Goal: Task Accomplishment & Management: Complete application form

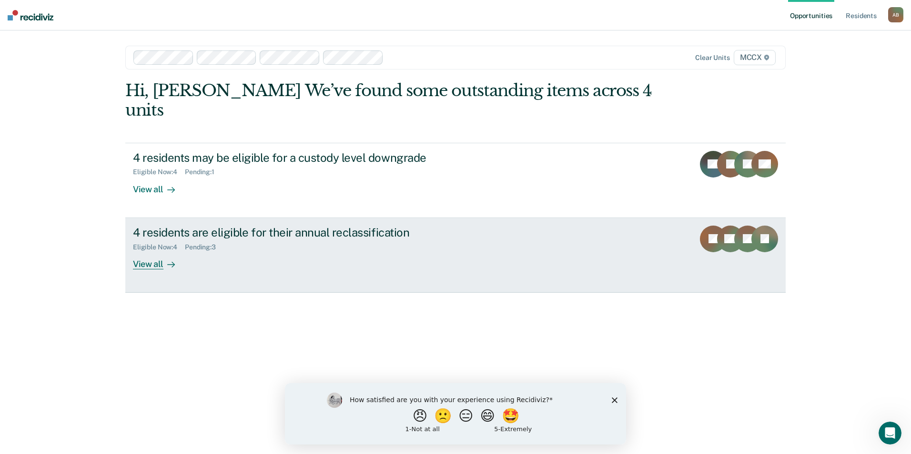
click at [160, 251] on div "View all" at bounding box center [159, 260] width 53 height 19
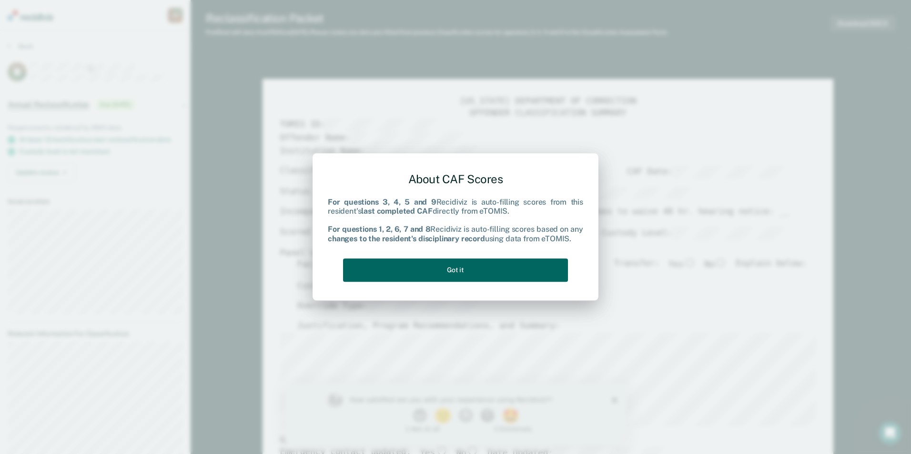
click at [460, 272] on button "Got it" at bounding box center [455, 270] width 225 height 23
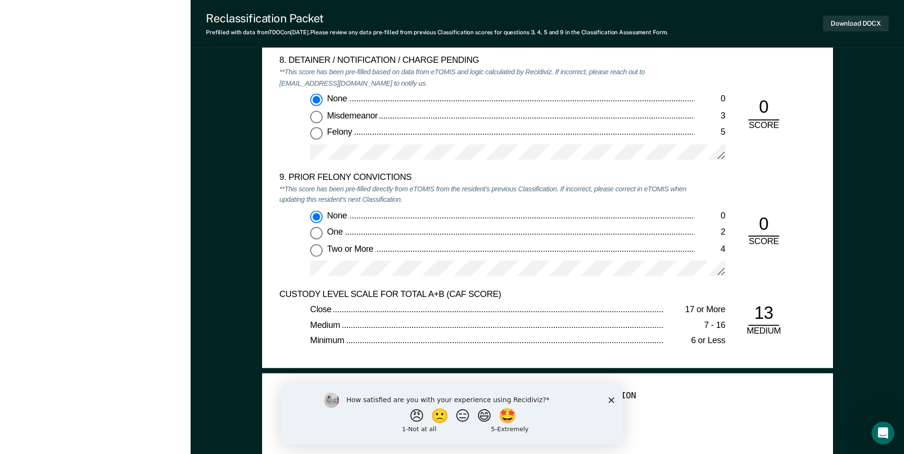
scroll to position [2096, 0]
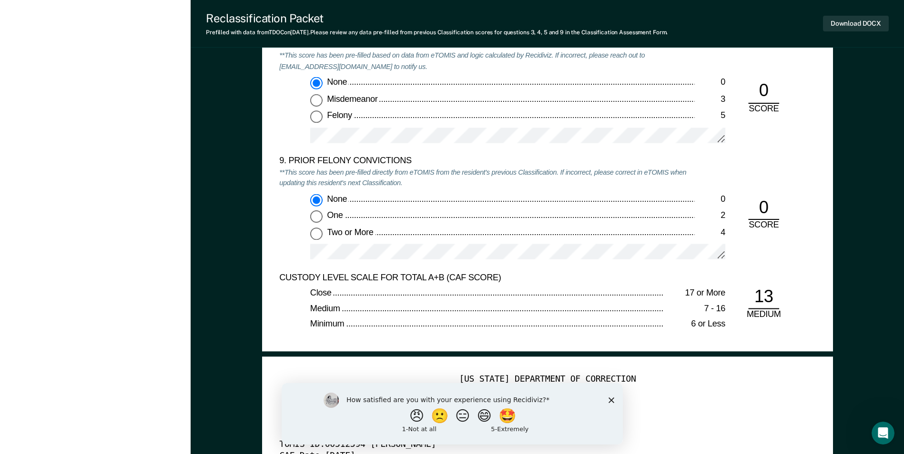
click at [316, 217] on input "One 2" at bounding box center [316, 217] width 12 height 12
type textarea "x"
radio input "false"
radio input "true"
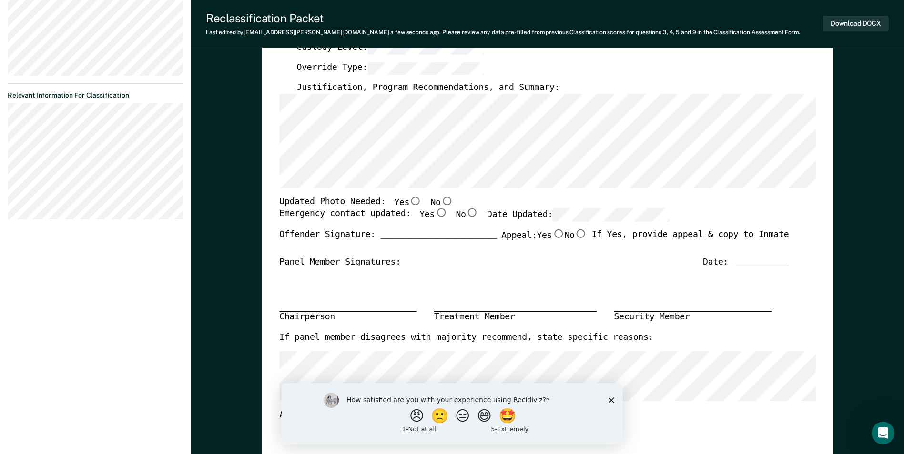
scroll to position [238, 0]
click at [440, 202] on input "No" at bounding box center [446, 201] width 12 height 9
type textarea "x"
radio input "true"
click at [434, 214] on input "Yes" at bounding box center [440, 214] width 12 height 9
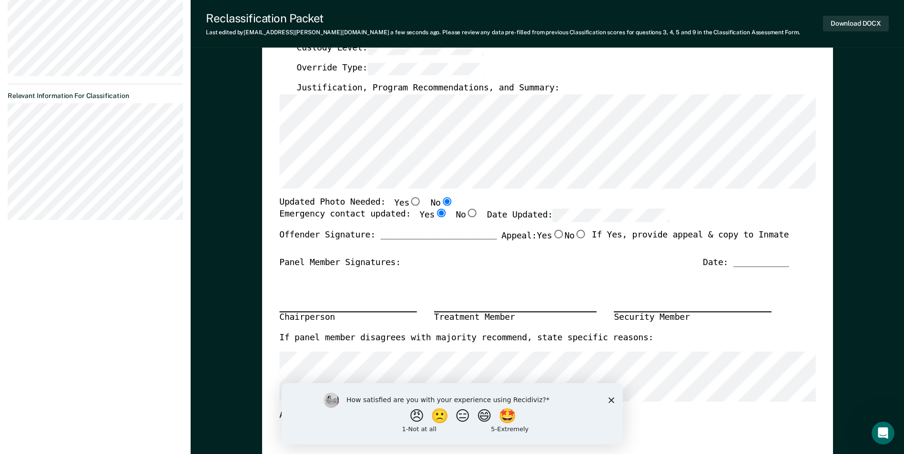
type textarea "x"
radio input "true"
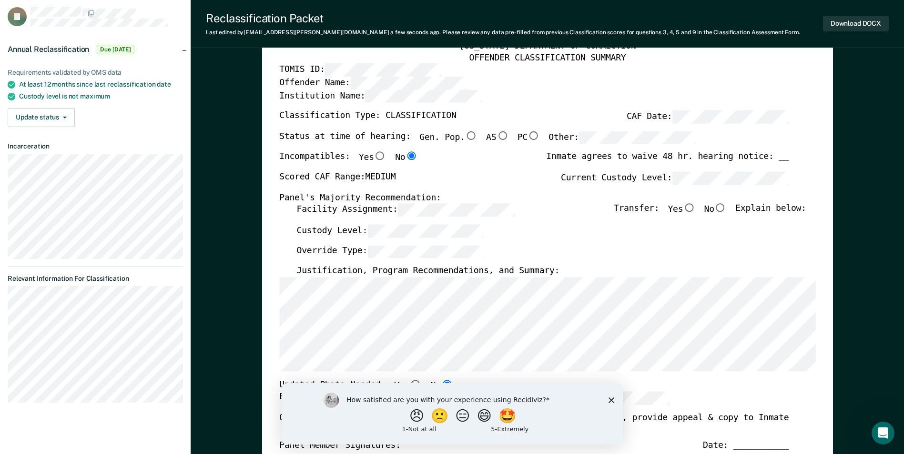
scroll to position [48, 0]
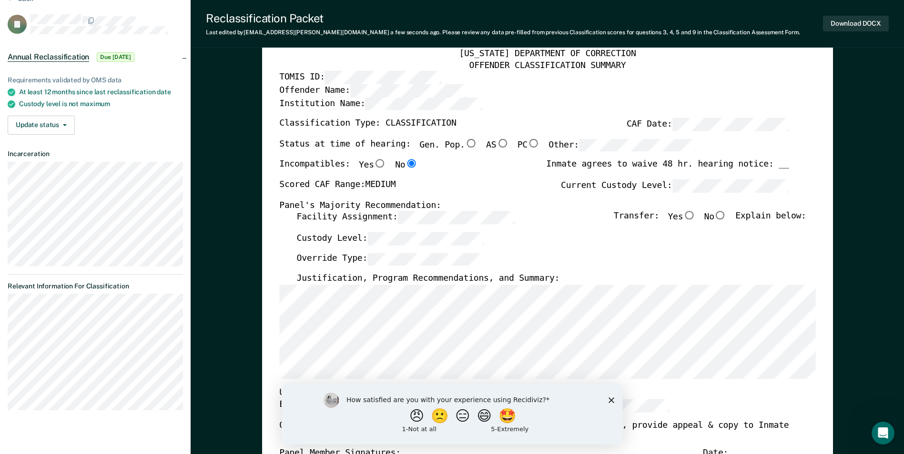
click at [724, 214] on input "No" at bounding box center [720, 216] width 12 height 9
type textarea "x"
radio input "true"
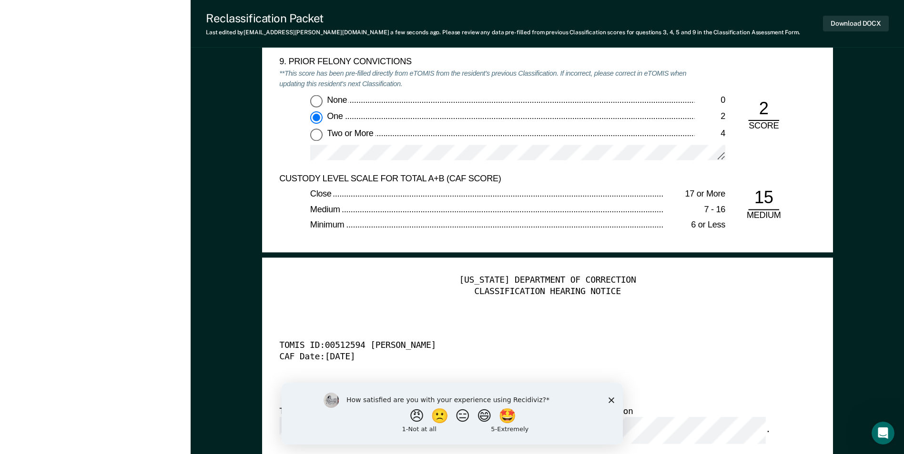
scroll to position [2096, 0]
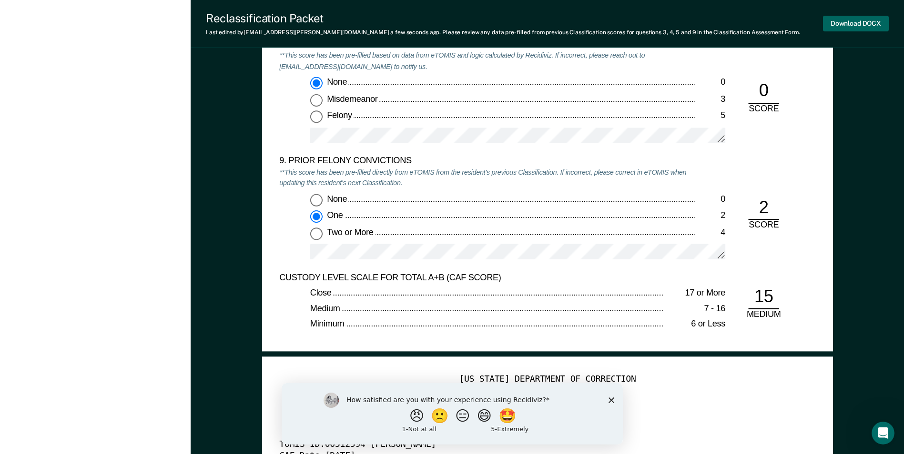
click at [838, 20] on button "Download DOCX" at bounding box center [856, 24] width 66 height 16
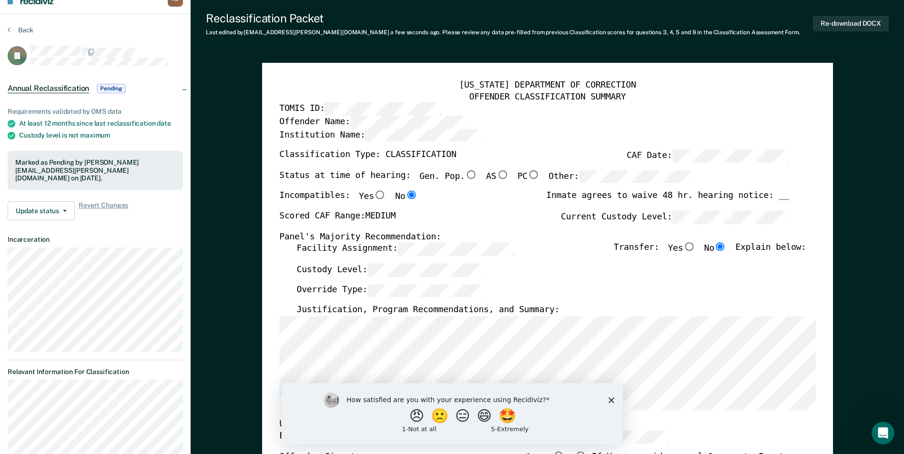
scroll to position [0, 0]
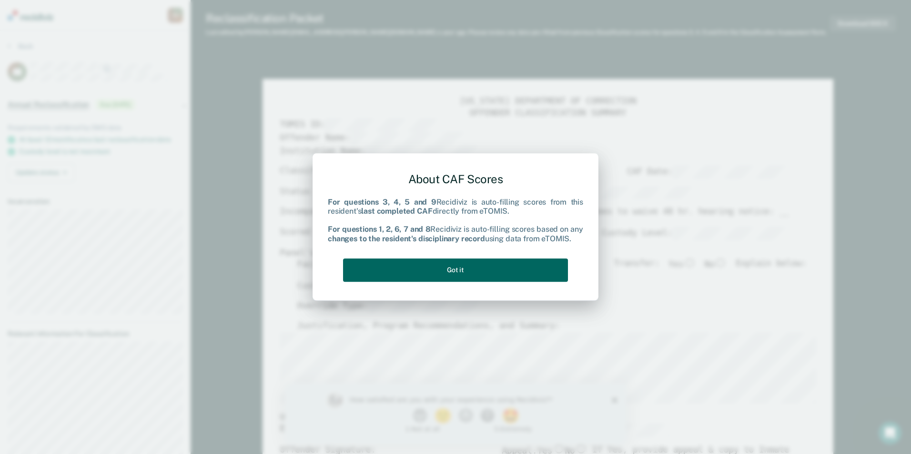
click at [406, 262] on button "Got it" at bounding box center [455, 270] width 225 height 23
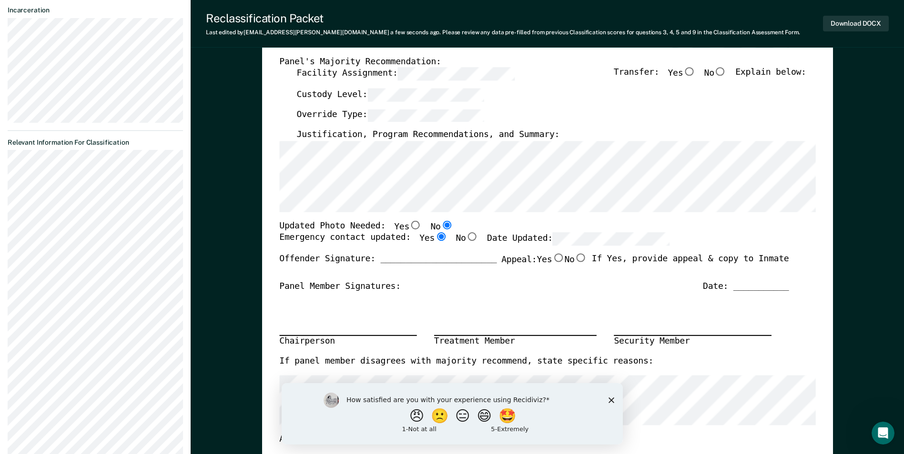
scroll to position [143, 0]
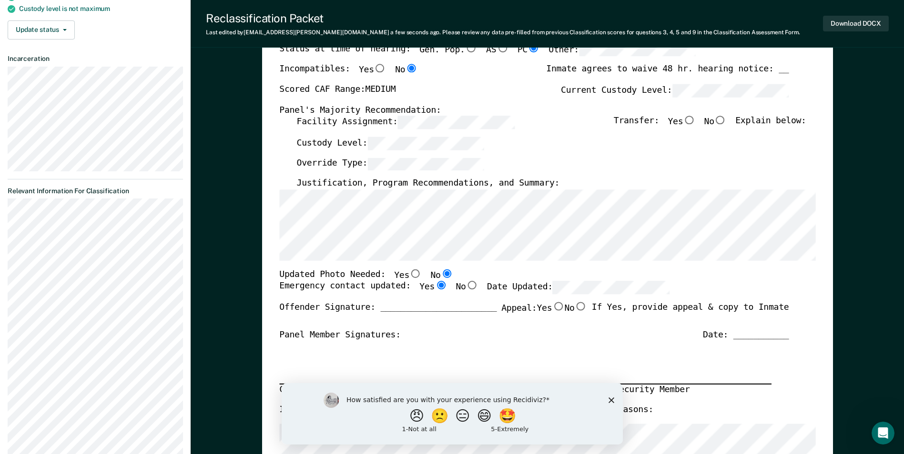
click at [525, 284] on label "Date Updated:" at bounding box center [578, 288] width 182 height 13
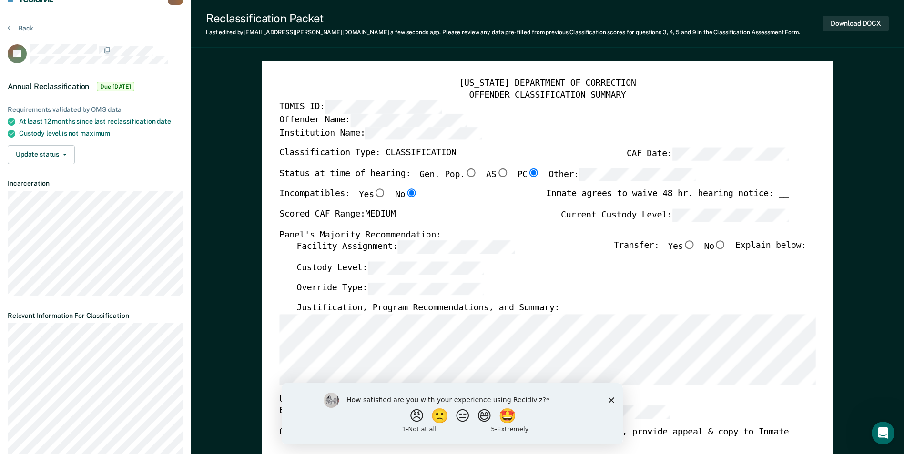
scroll to position [0, 0]
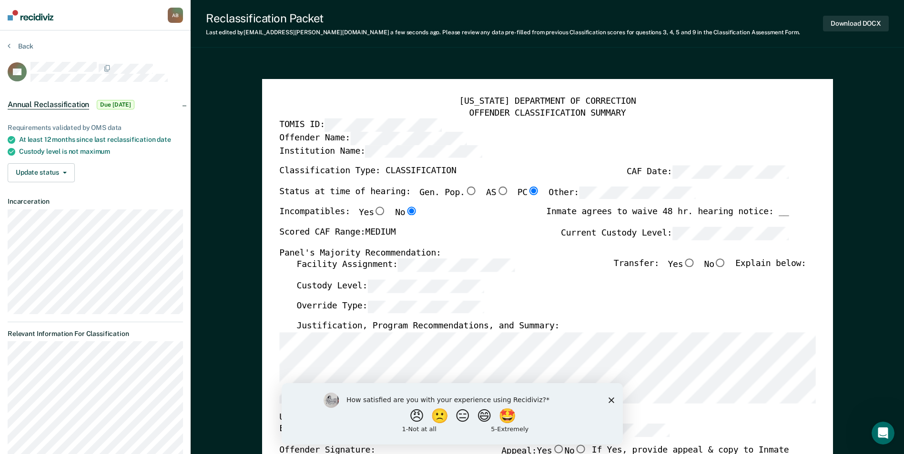
click at [346, 303] on label "Override Type:" at bounding box center [390, 307] width 188 height 13
click at [727, 262] on input "No" at bounding box center [720, 263] width 12 height 9
type textarea "x"
radio input "true"
click at [868, 23] on button "Download DOCX" at bounding box center [856, 24] width 66 height 16
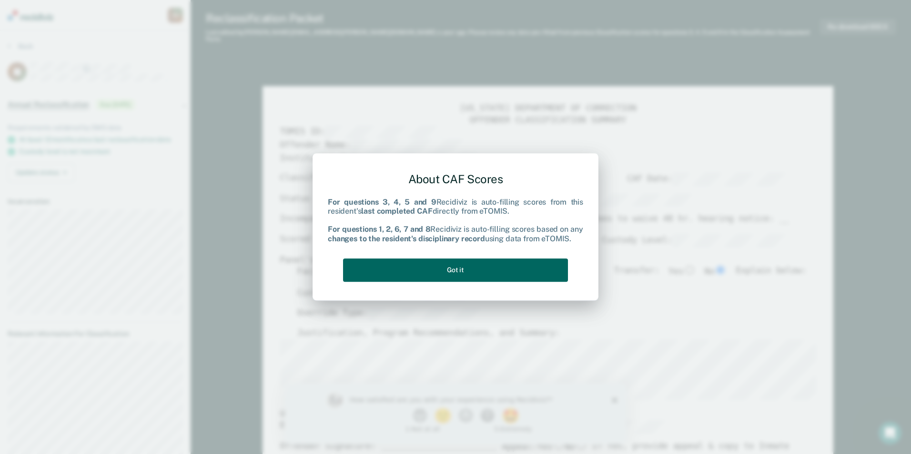
click at [447, 271] on button "Got it" at bounding box center [455, 270] width 225 height 23
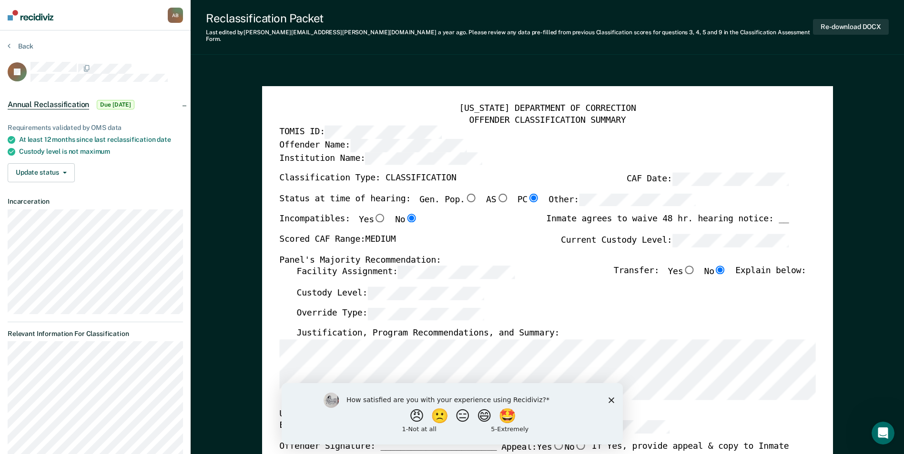
click at [610, 398] on icon "Close survey" at bounding box center [611, 400] width 6 height 6
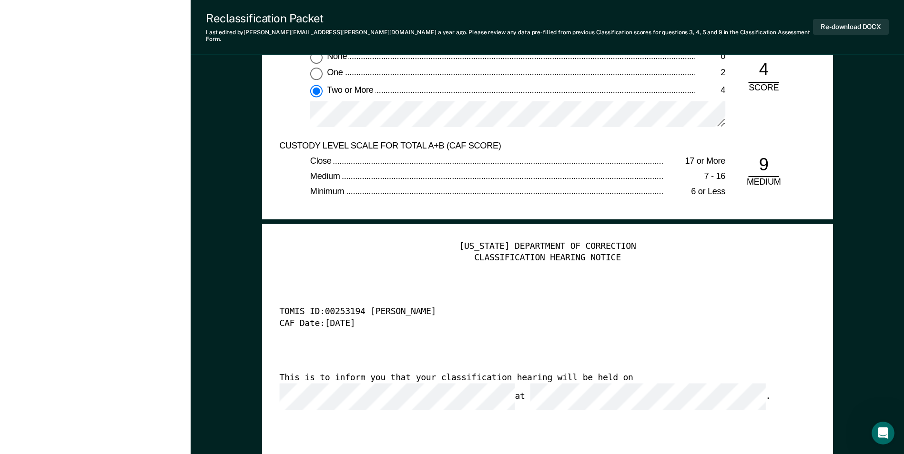
scroll to position [2287, 0]
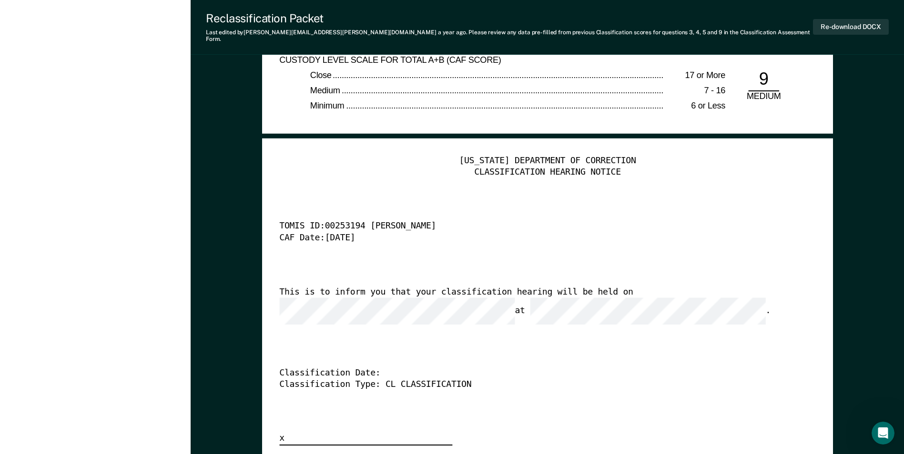
click at [565, 278] on div "[US_STATE] DEPARTMENT OF CORRECTION CLASSIFICATION HEARING NOTICE TOMIS ID: 002…" at bounding box center [547, 301] width 536 height 290
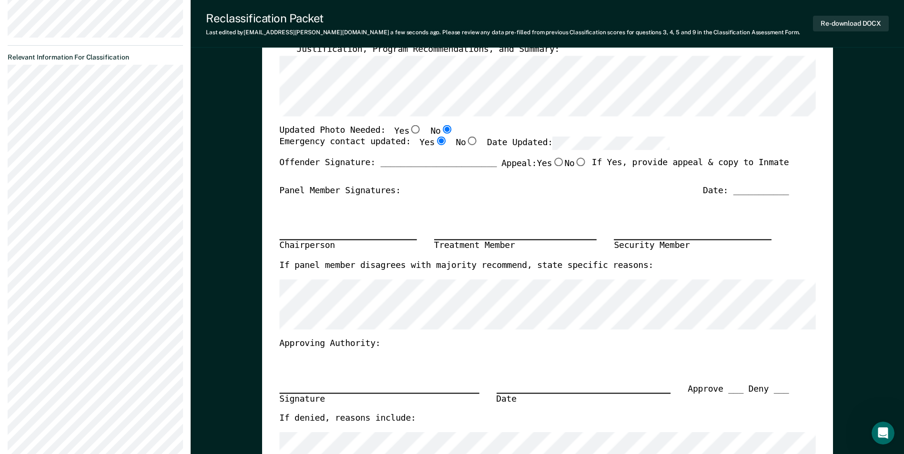
scroll to position [95, 0]
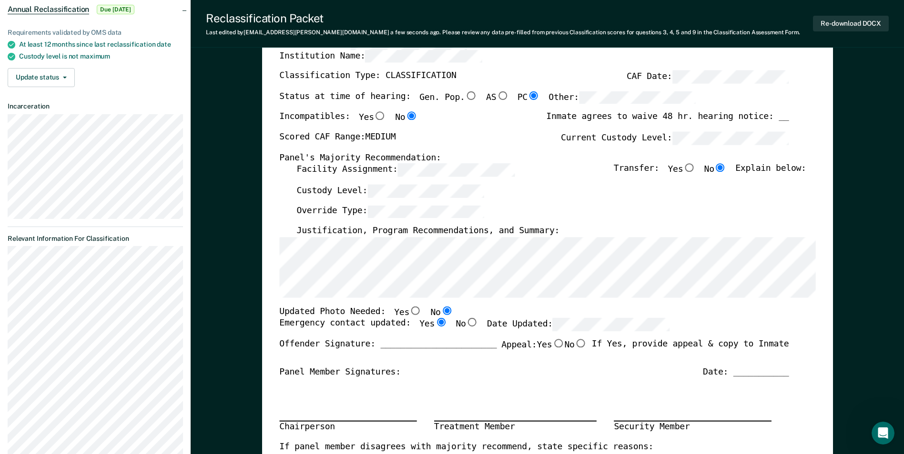
click at [512, 326] on label "Date Updated:" at bounding box center [578, 325] width 182 height 13
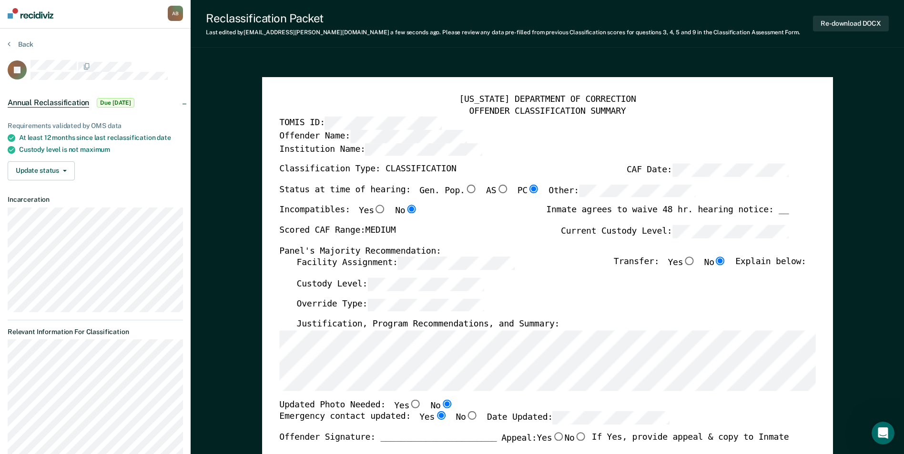
scroll to position [0, 0]
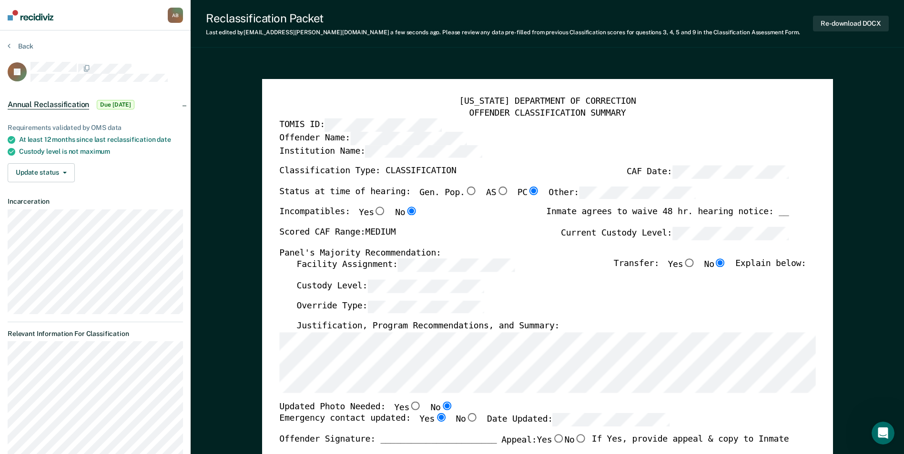
click at [337, 305] on label "Override Type:" at bounding box center [390, 307] width 188 height 13
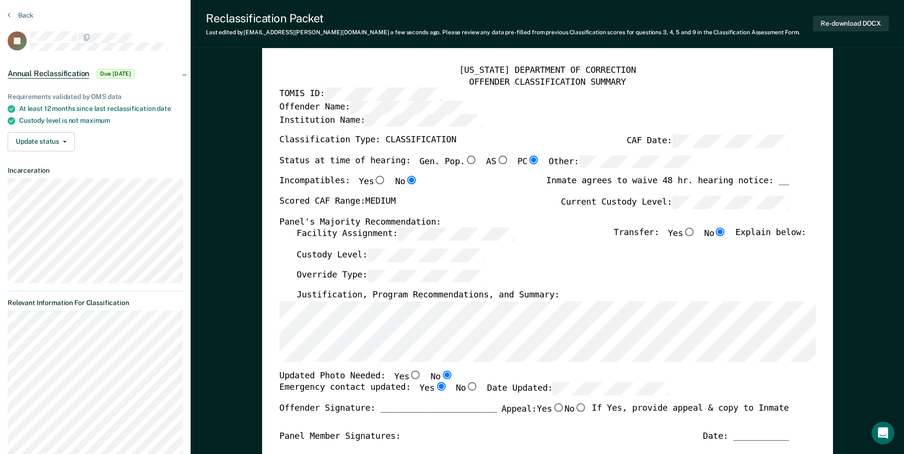
scroll to position [48, 0]
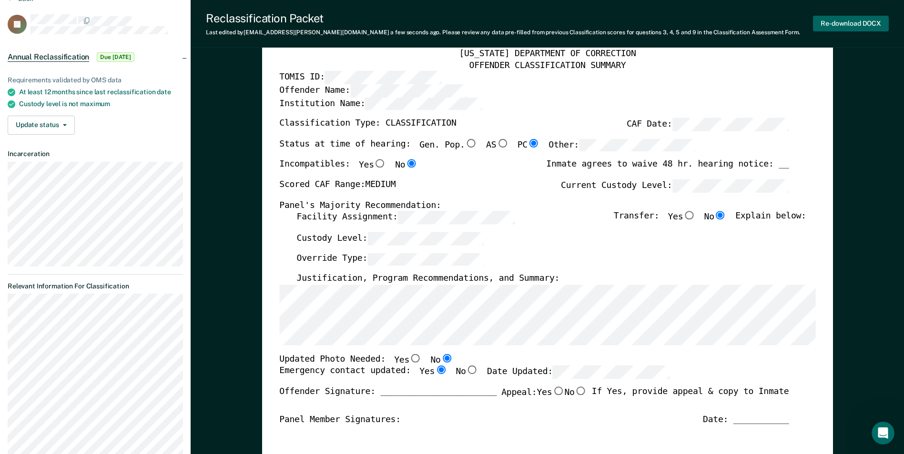
click at [850, 25] on button "Re-download DOCX" at bounding box center [851, 24] width 76 height 16
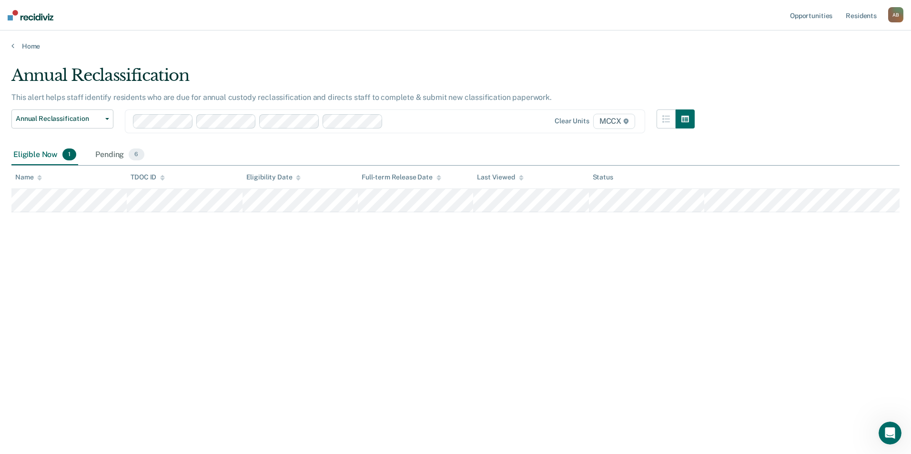
drag, startPoint x: 112, startPoint y: 151, endPoint x: 254, endPoint y: 156, distance: 142.1
click at [112, 151] on div "Pending 6" at bounding box center [119, 155] width 52 height 21
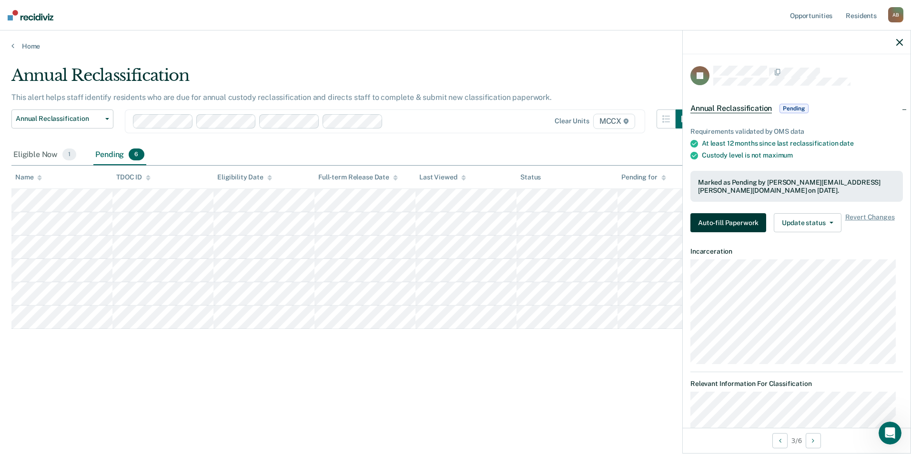
click at [720, 225] on button "Auto-fill Paperwork" at bounding box center [728, 222] width 76 height 19
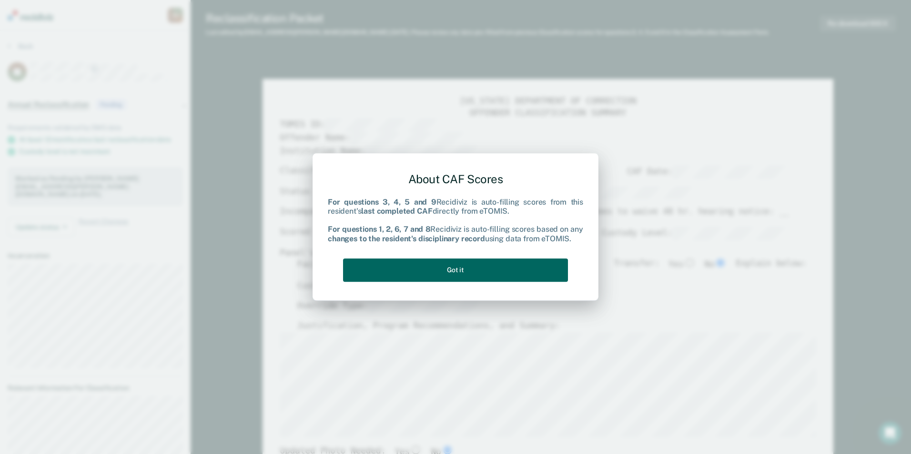
click at [427, 276] on button "Got it" at bounding box center [455, 270] width 225 height 23
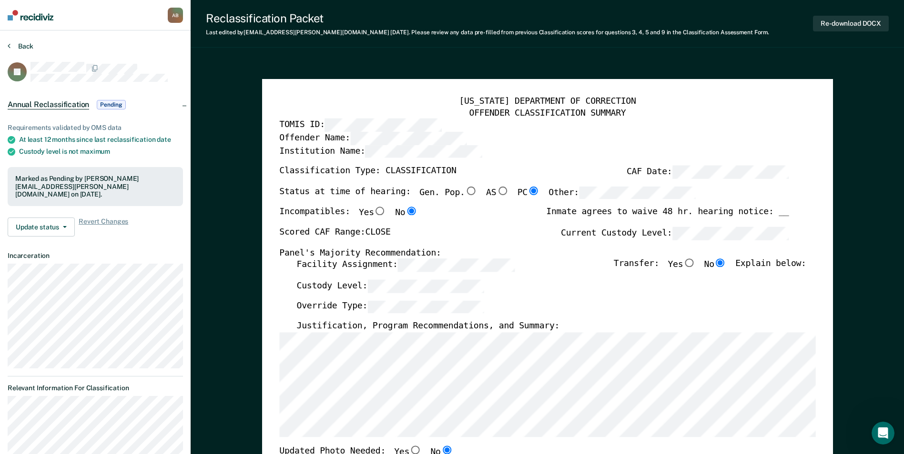
click at [22, 47] on button "Back" at bounding box center [21, 46] width 26 height 9
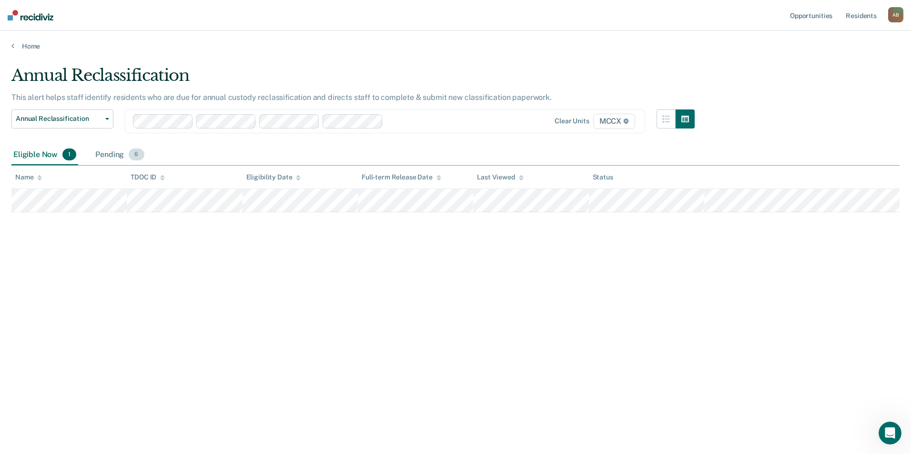
click at [120, 154] on div "Pending 6" at bounding box center [119, 155] width 52 height 21
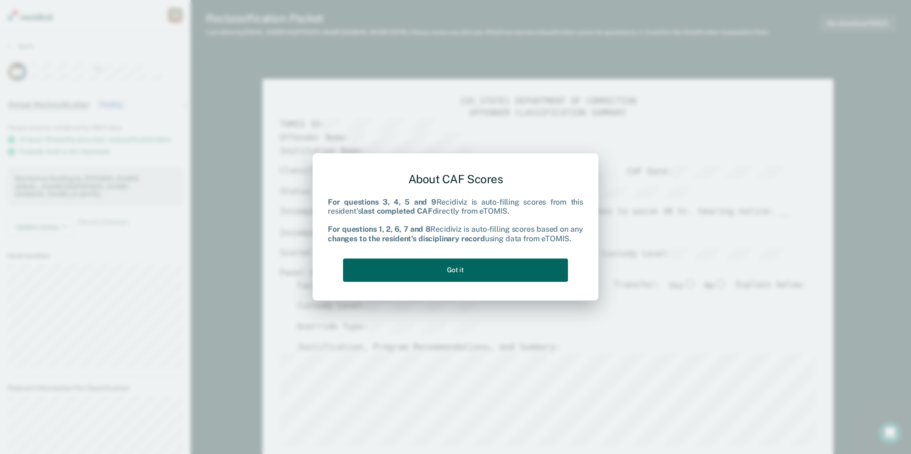
click at [468, 273] on button "Got it" at bounding box center [455, 270] width 225 height 23
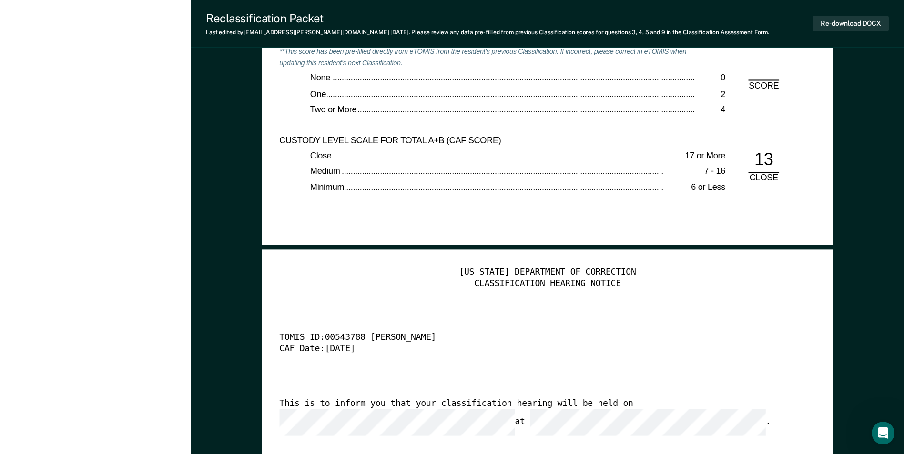
scroll to position [2191, 0]
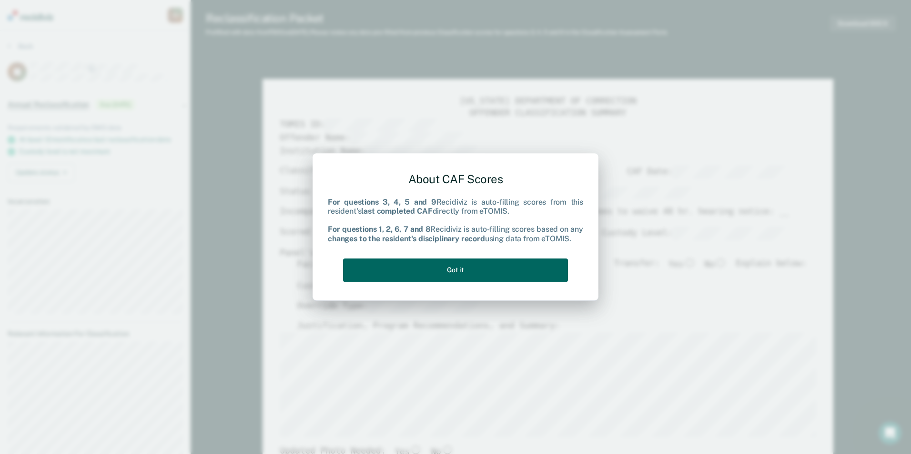
click at [492, 276] on button "Got it" at bounding box center [455, 270] width 225 height 23
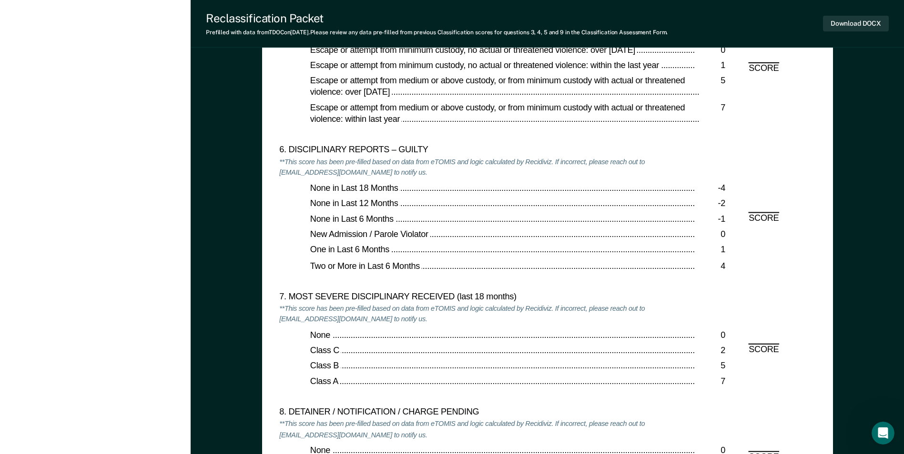
scroll to position [1524, 0]
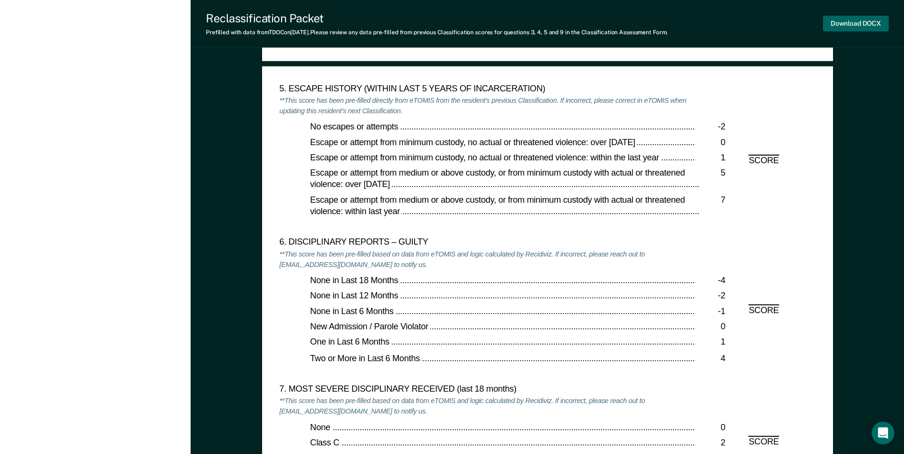
click at [837, 26] on button "Download DOCX" at bounding box center [856, 24] width 66 height 16
click at [892, 61] on div "[US_STATE] DEPARTMENT OF CORRECTION OFFENDER CLASSIFICATION SUMMARY TOMIS ID: O…" at bounding box center [547, 84] width 713 height 3099
click at [856, 21] on button "Re-download DOCX" at bounding box center [851, 24] width 76 height 16
click at [877, 66] on div "[US_STATE] DEPARTMENT OF CORRECTION OFFENDER CLASSIFICATION SUMMARY TOMIS ID: O…" at bounding box center [547, 84] width 713 height 3099
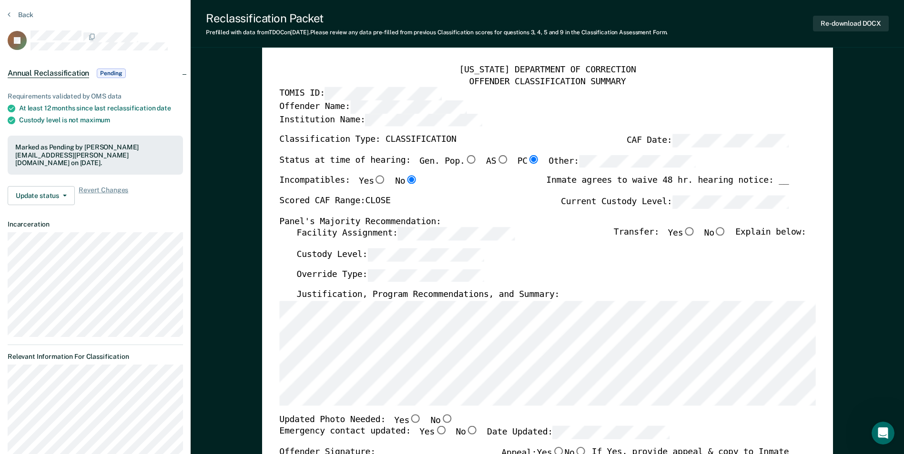
scroll to position [95, 0]
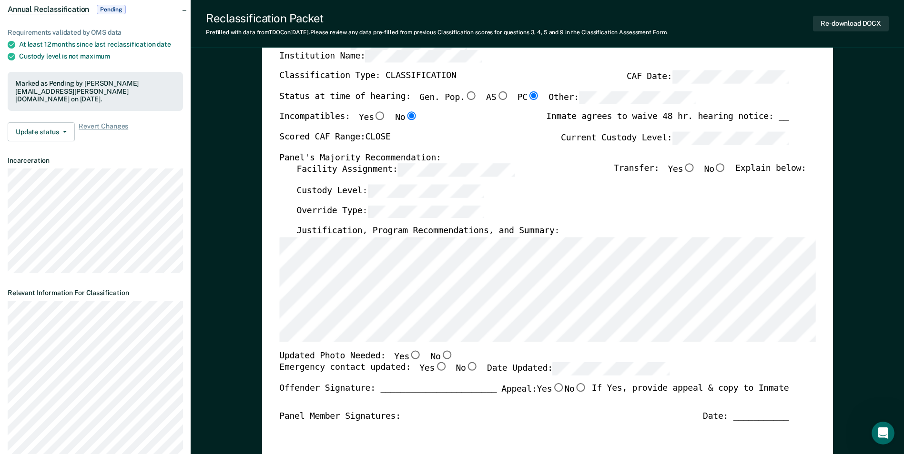
click at [722, 167] on input "No" at bounding box center [720, 168] width 12 height 9
type textarea "x"
radio input "true"
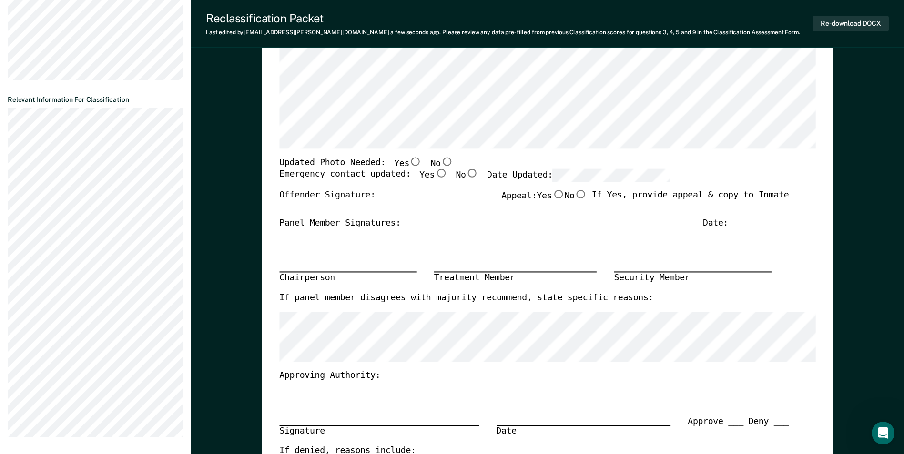
scroll to position [333, 0]
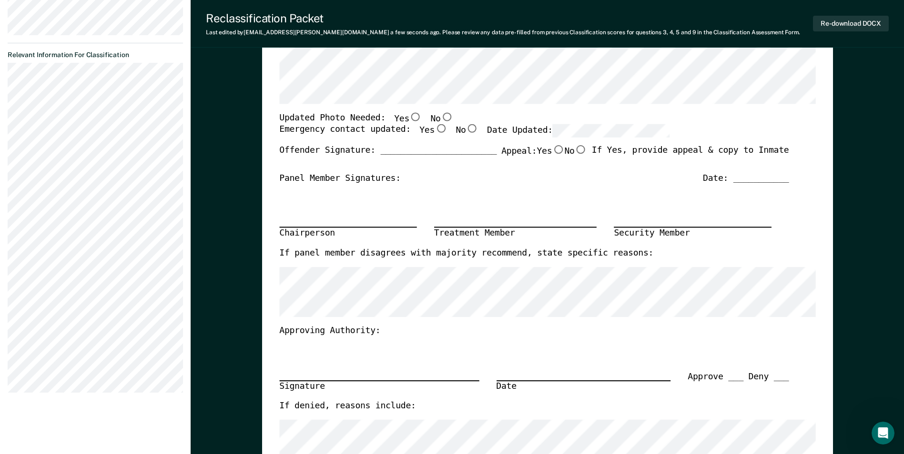
click at [440, 116] on input "No" at bounding box center [446, 116] width 12 height 9
type textarea "x"
radio input "true"
click at [434, 129] on input "Yes" at bounding box center [440, 129] width 12 height 9
type textarea "x"
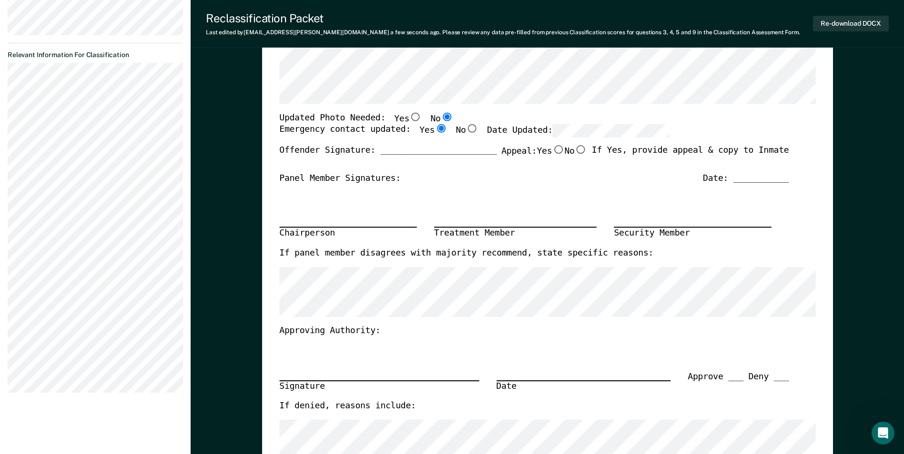
radio input "true"
click at [434, 130] on input "Yes" at bounding box center [440, 129] width 12 height 9
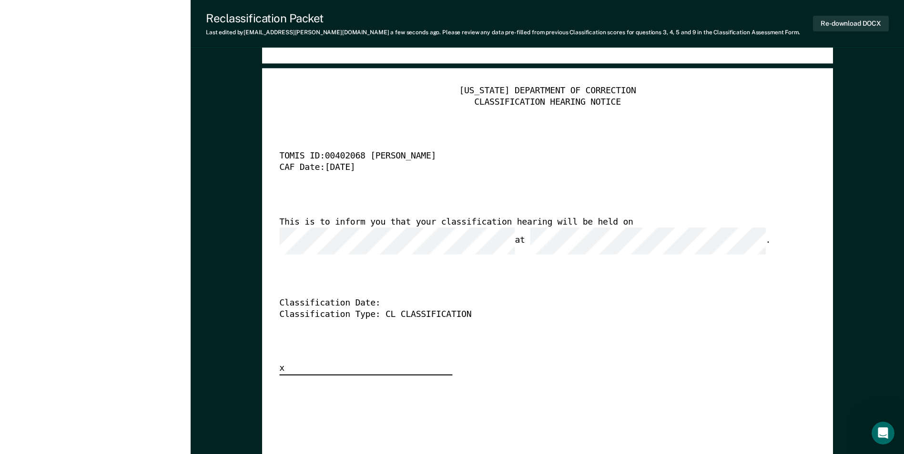
scroll to position [2287, 0]
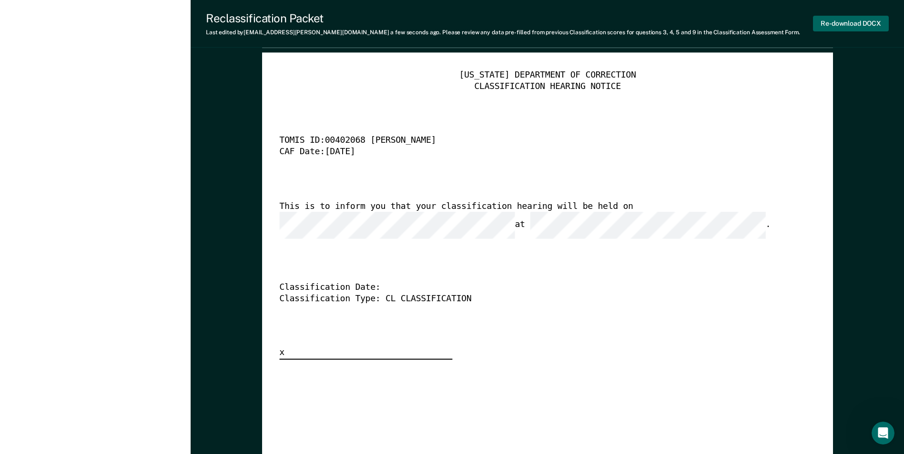
click at [860, 19] on button "Re-download DOCX" at bounding box center [851, 24] width 76 height 16
type textarea "x"
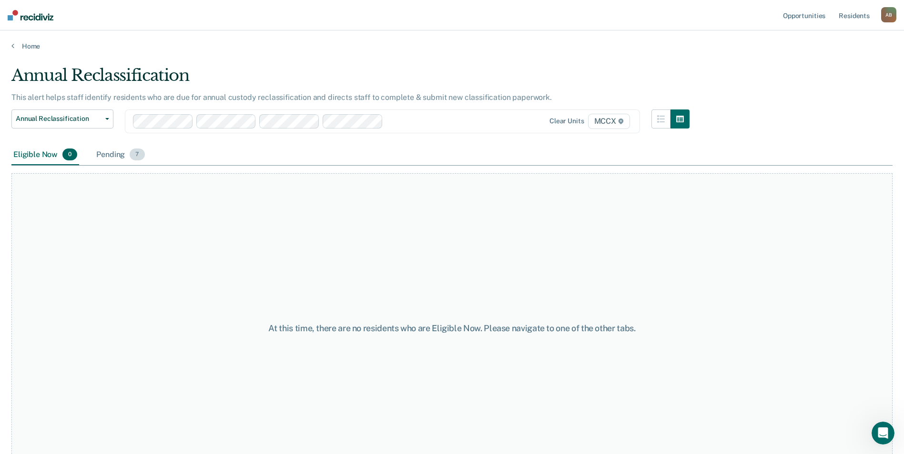
click at [119, 155] on div "Pending 7" at bounding box center [120, 155] width 52 height 21
